Goal: Navigation & Orientation: Find specific page/section

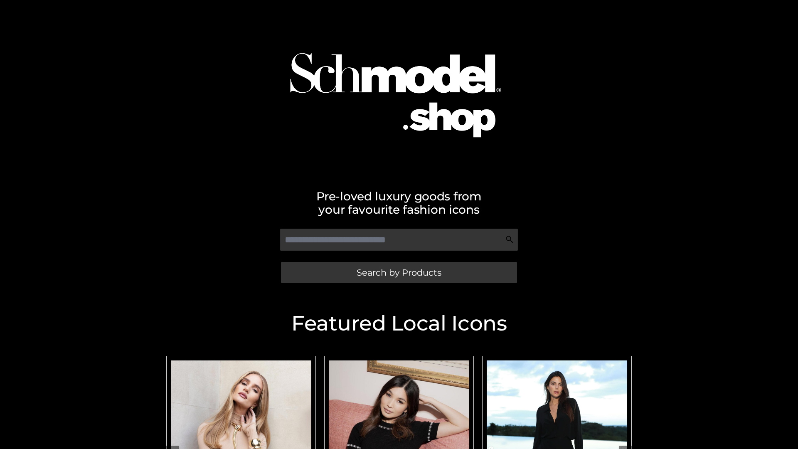
click at [399, 272] on span "Search by Products" at bounding box center [399, 272] width 85 height 9
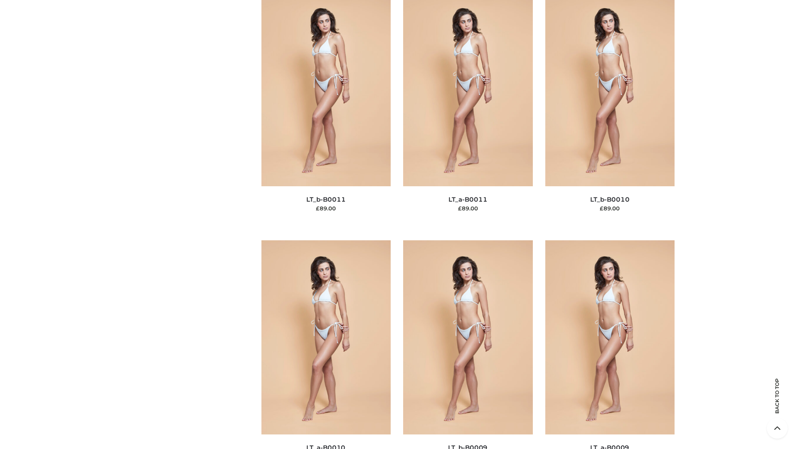
scroll to position [3734, 0]
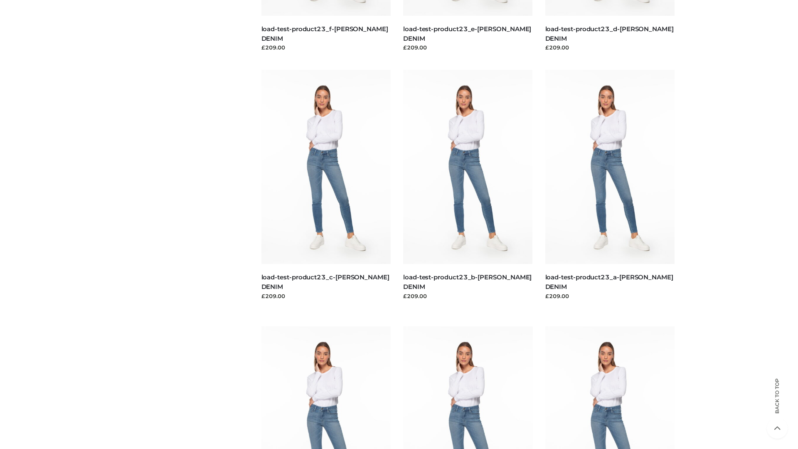
scroll to position [729, 0]
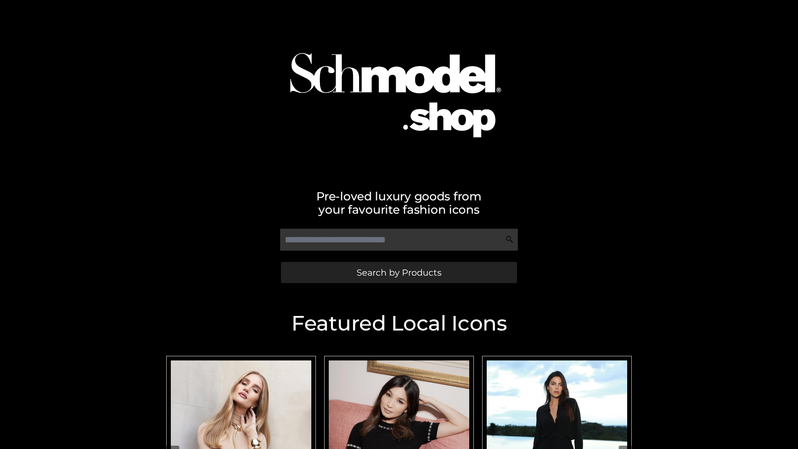
click at [399, 272] on span "Search by Products" at bounding box center [399, 272] width 85 height 9
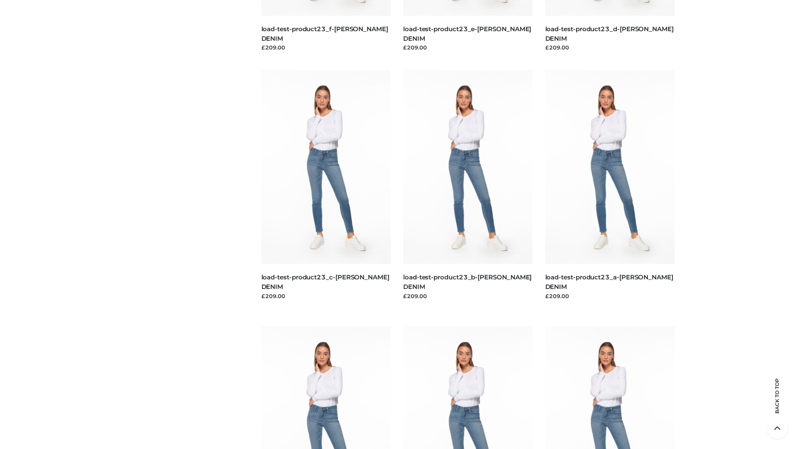
scroll to position [1731, 0]
